Goal: Transaction & Acquisition: Book appointment/travel/reservation

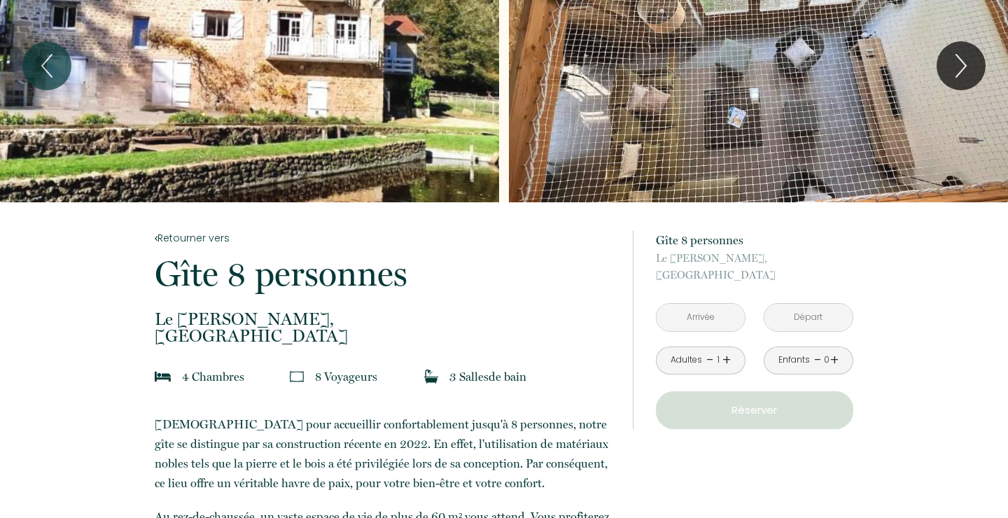
scroll to position [107, 0]
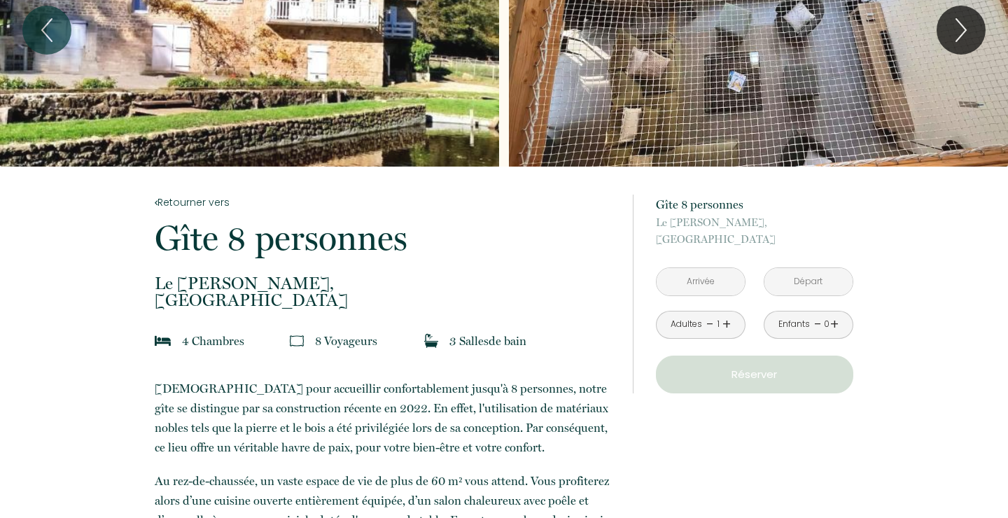
click at [708, 279] on input "text" at bounding box center [701, 281] width 88 height 27
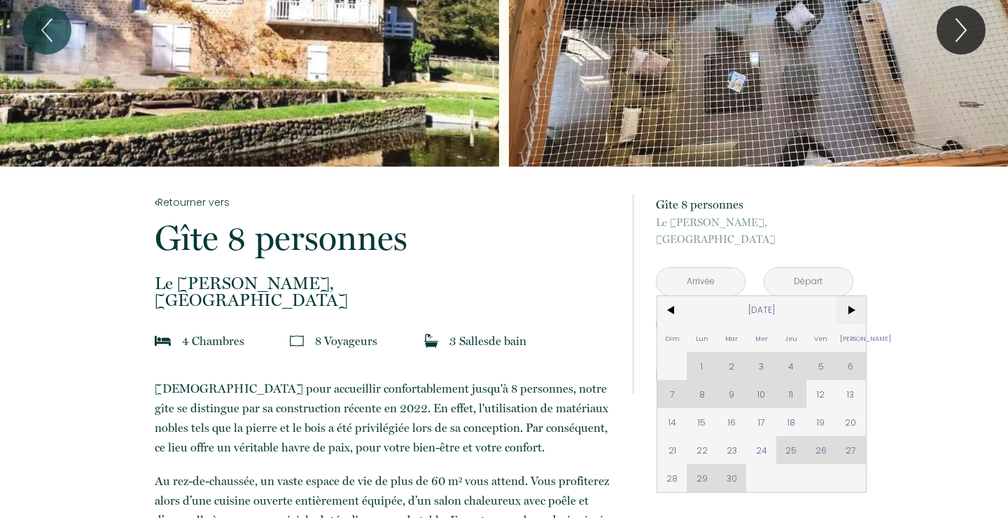
click at [850, 303] on span ">" at bounding box center [851, 310] width 30 height 28
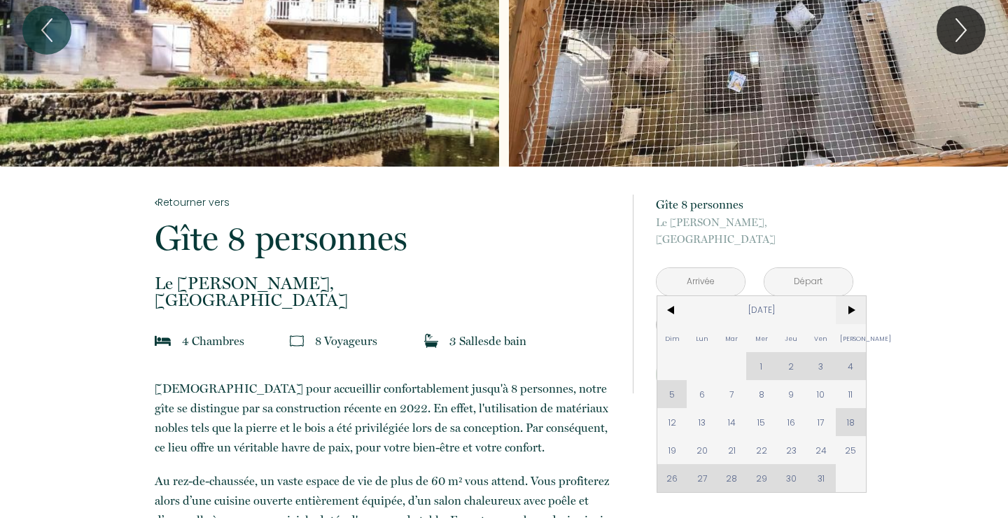
click at [850, 303] on span ">" at bounding box center [851, 310] width 30 height 28
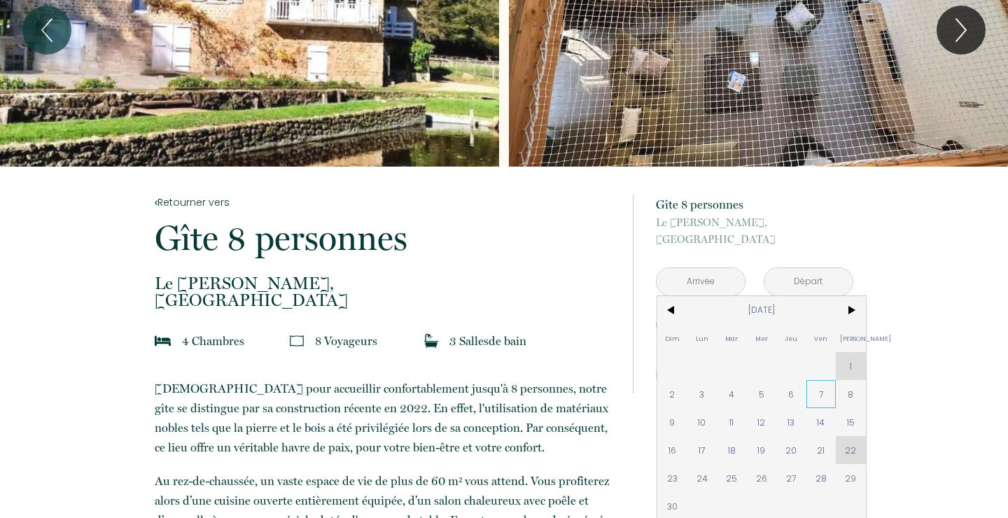
click at [827, 393] on span "7" at bounding box center [821, 394] width 30 height 28
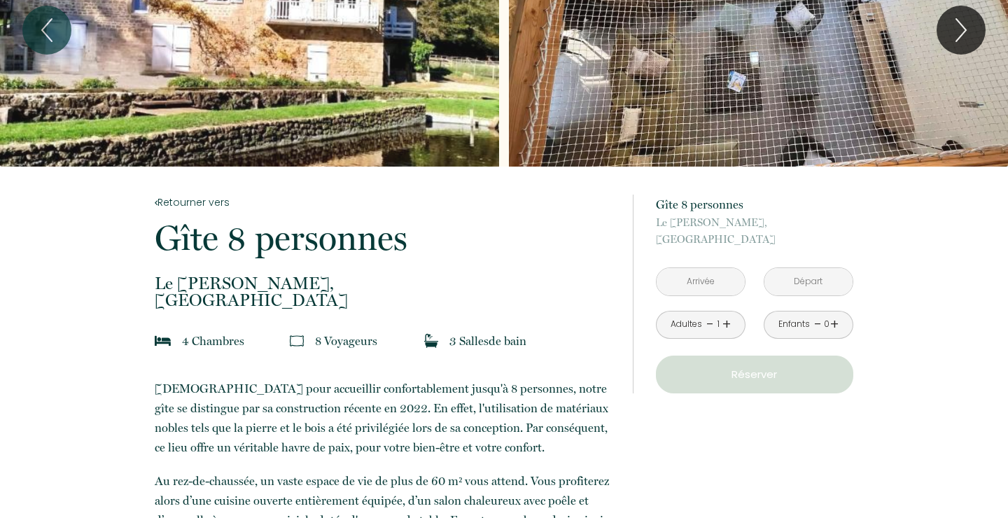
type input "[DATE]"
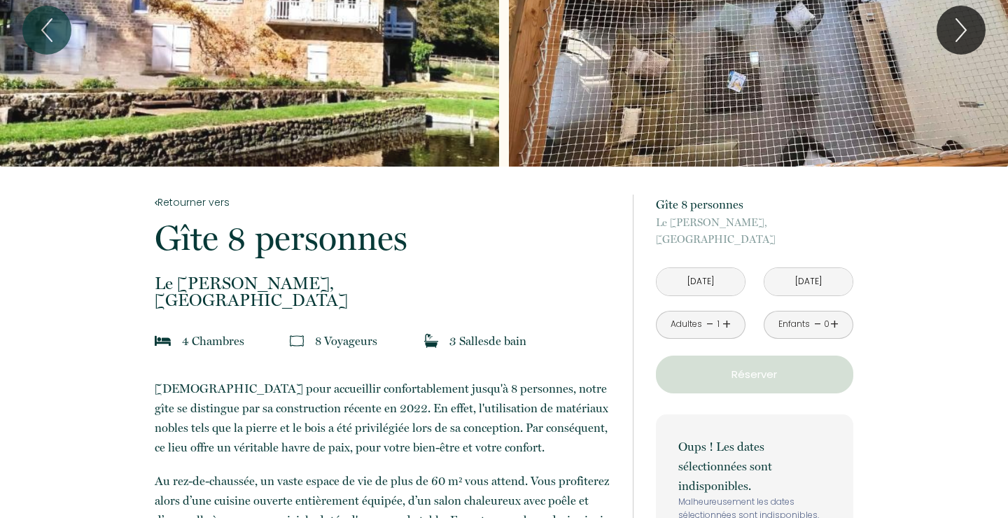
click at [816, 281] on input "[DATE]" at bounding box center [808, 281] width 88 height 27
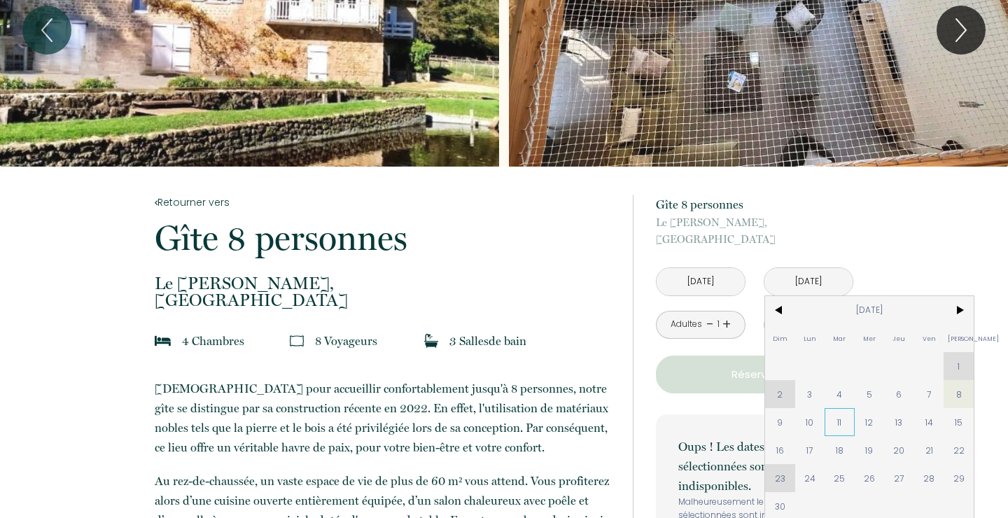
click at [834, 431] on span "11" at bounding box center [840, 422] width 30 height 28
type input "[DATE]"
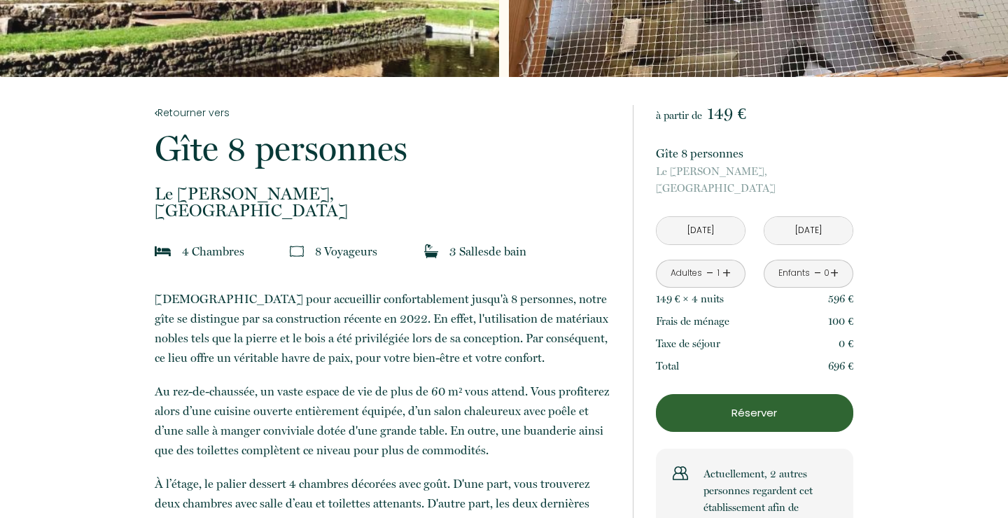
scroll to position [197, 0]
click at [729, 273] on link "+" at bounding box center [726, 274] width 8 height 22
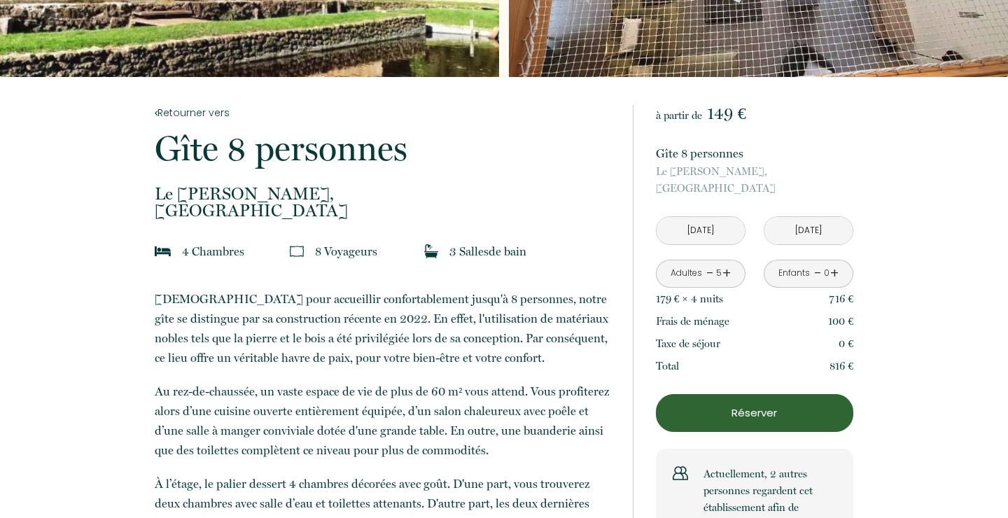
click at [729, 273] on link "+" at bounding box center [726, 274] width 8 height 22
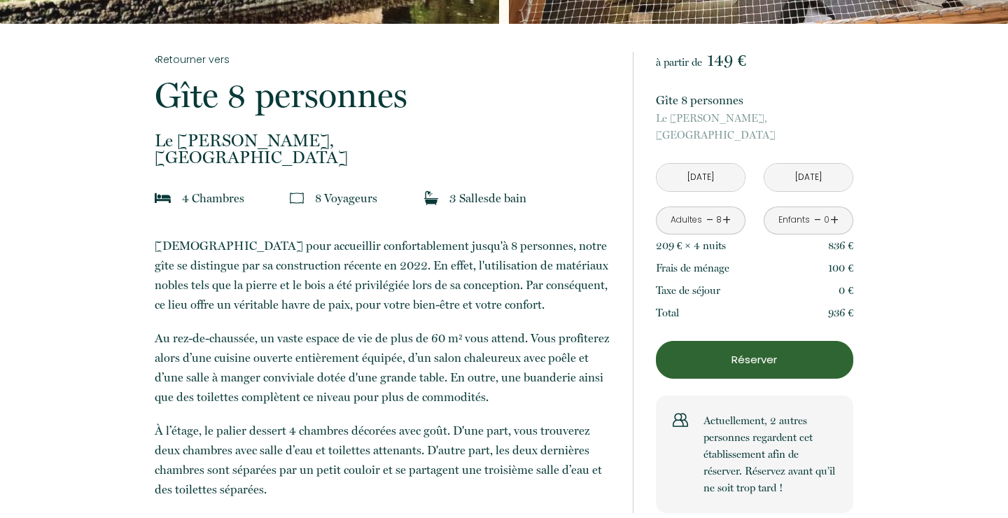
scroll to position [249, 0]
